Goal: Task Accomplishment & Management: Manage account settings

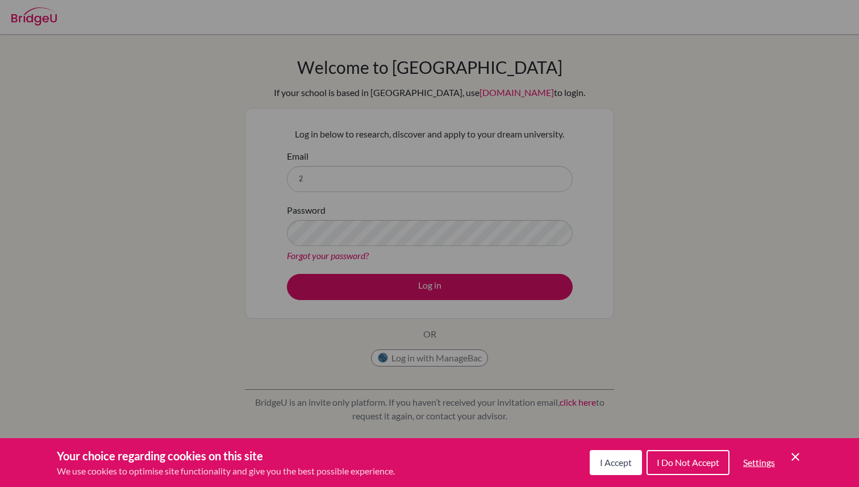
click at [679, 468] on button "I Do Not Accept" at bounding box center [688, 462] width 83 height 25
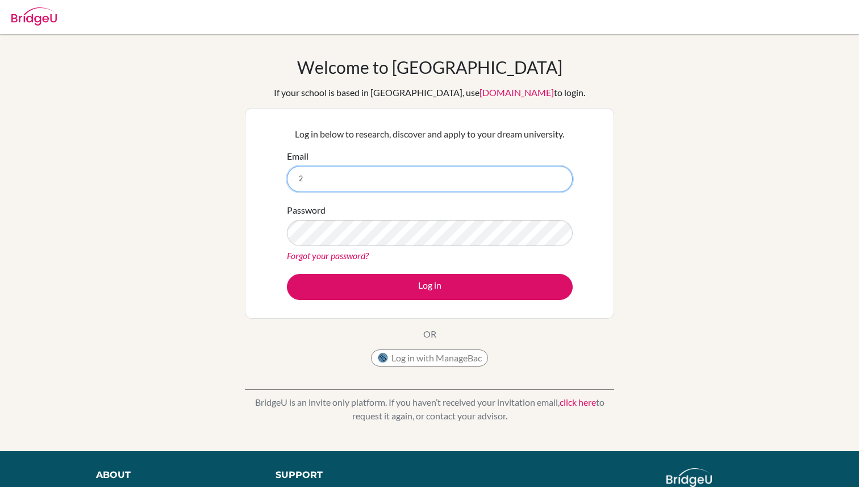
click at [473, 180] on input "2" at bounding box center [430, 179] width 286 height 26
click at [336, 180] on input "2014c.turandakh.u@shineue.edu.mn" at bounding box center [430, 179] width 286 height 26
type input "[EMAIL_ADDRESS][DOMAIN_NAME]"
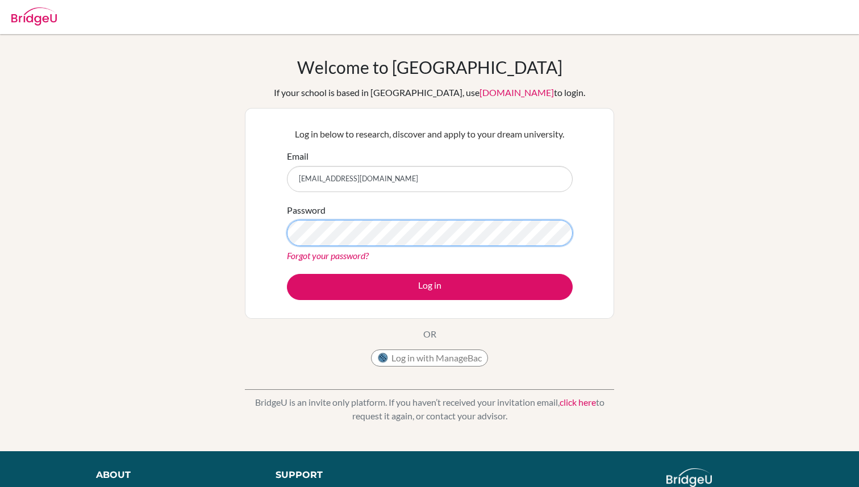
click at [287, 274] on button "Log in" at bounding box center [430, 287] width 286 height 26
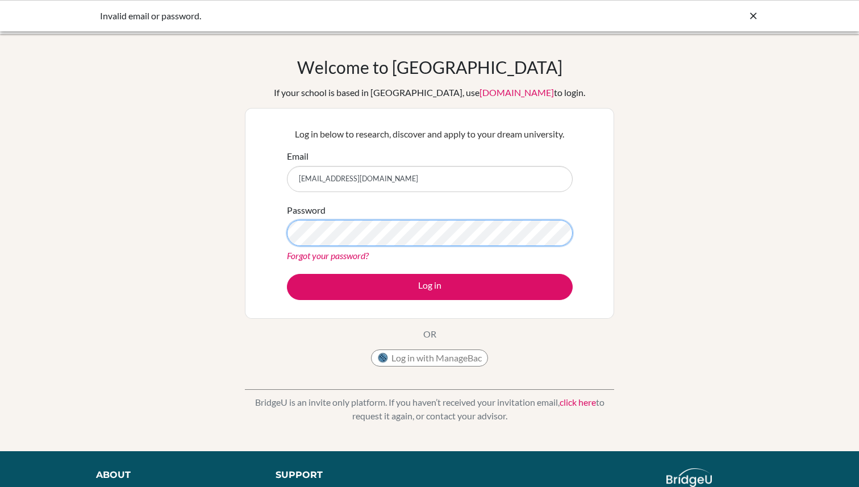
click at [287, 274] on button "Log in" at bounding box center [430, 287] width 286 height 26
